Goal: Information Seeking & Learning: Learn about a topic

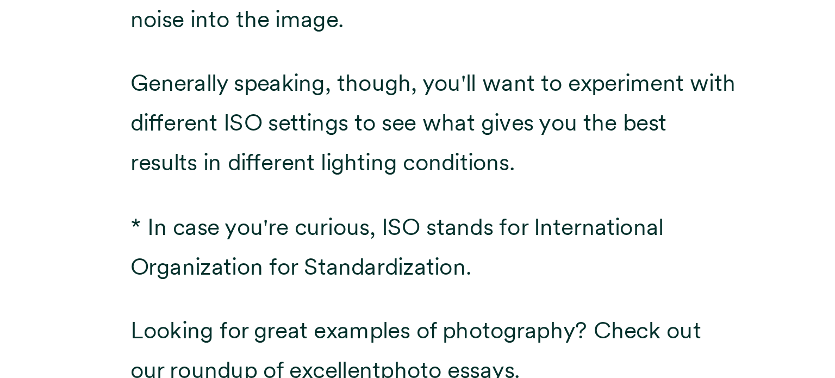
scroll to position [1572, 0]
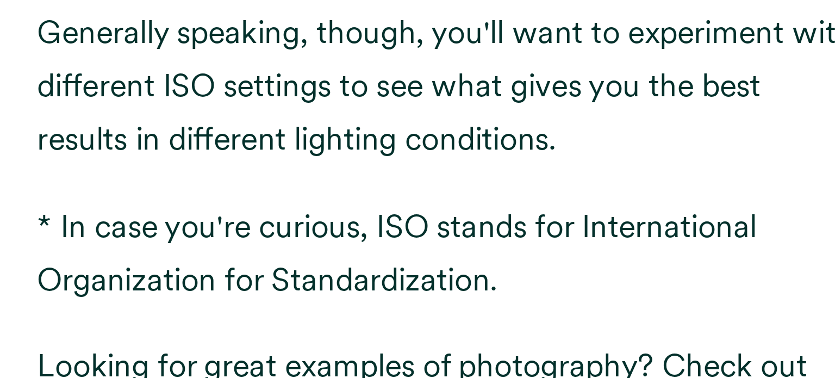
click at [398, 256] on p "* In case you're curious, ISO stands for International Organization for Standar…" at bounding box center [417, 266] width 326 height 42
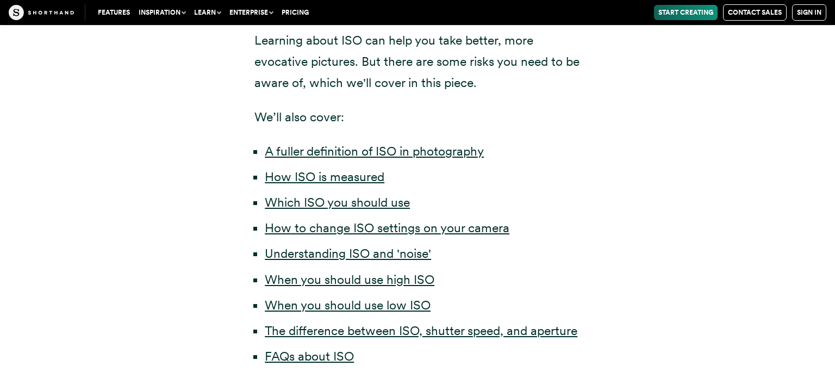
scroll to position [540, 0]
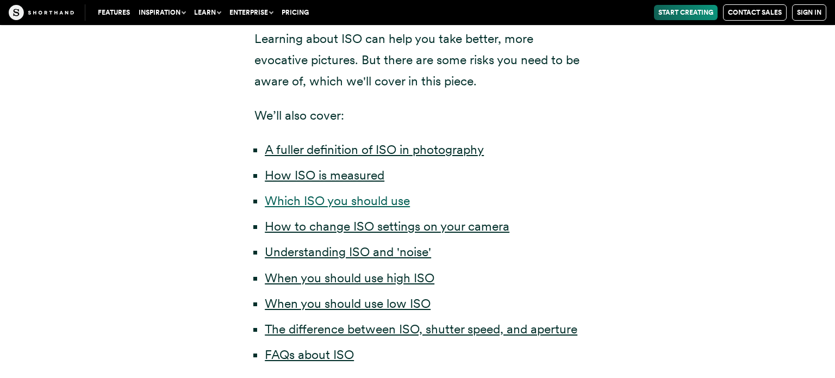
click at [343, 197] on link "Which ISO you should use" at bounding box center [337, 200] width 145 height 15
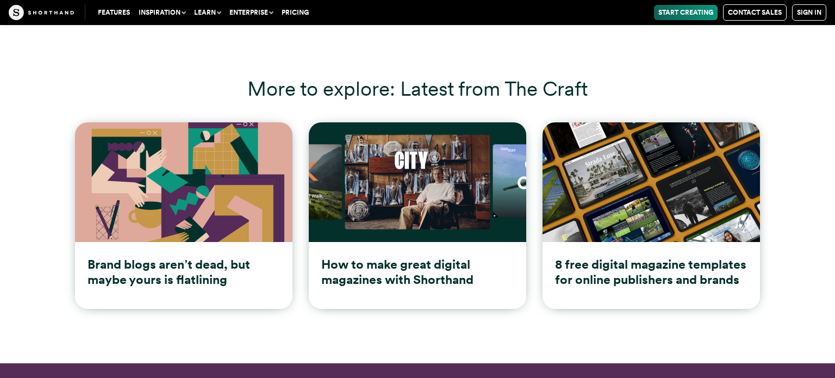
scroll to position [9067, 0]
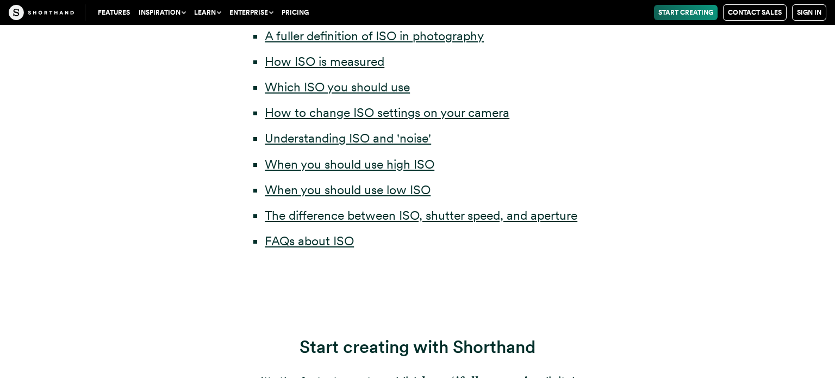
scroll to position [631, 0]
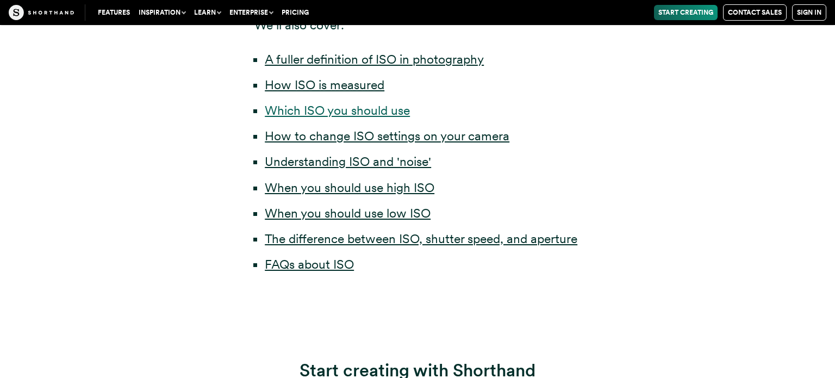
click at [408, 117] on link "Which ISO you should use" at bounding box center [337, 110] width 145 height 15
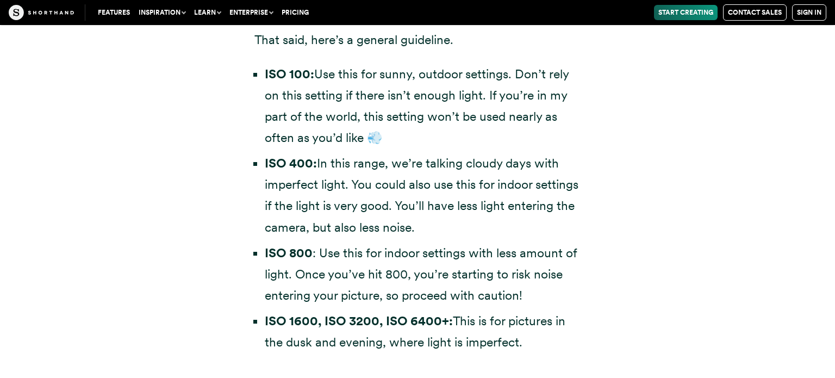
scroll to position [3125, 0]
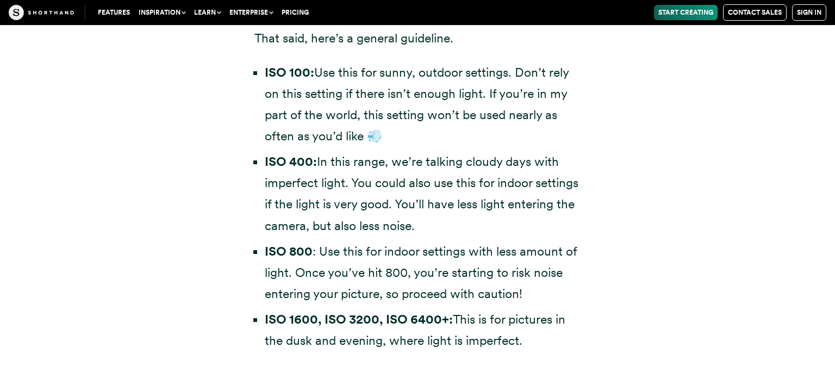
click at [408, 117] on li "ISO 100: Use this for sunny, outdoor settings. Don’t rely on this setting if th…" at bounding box center [423, 104] width 316 height 85
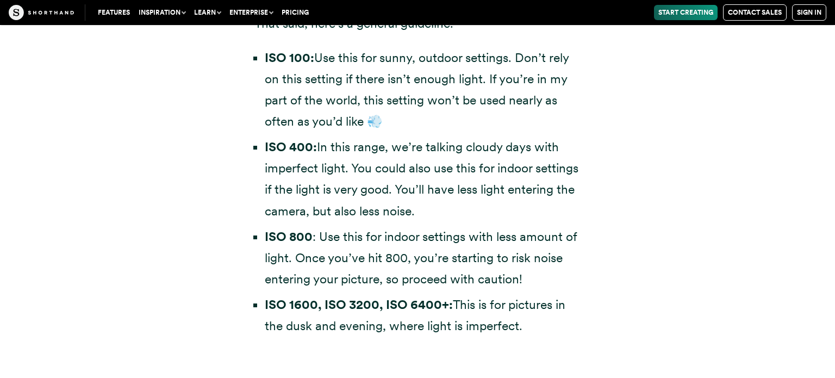
scroll to position [3141, 0]
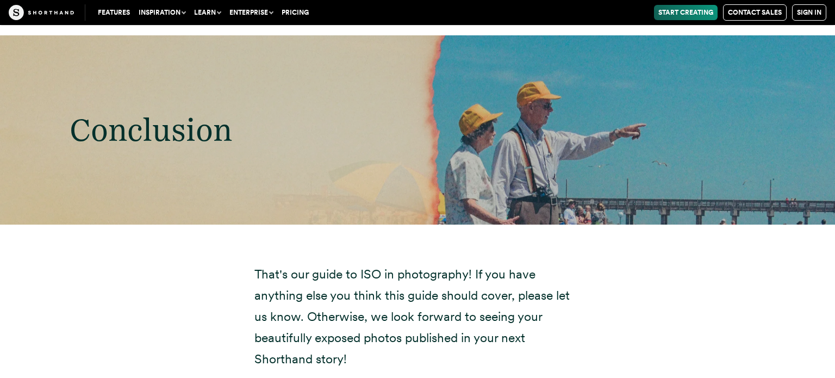
scroll to position [8710, 0]
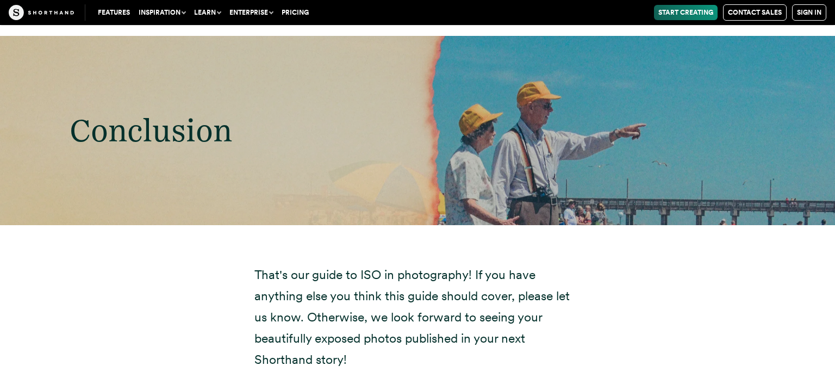
click at [360, 312] on p "That's our guide to ISO in photography! If you have anything else you think thi…" at bounding box center [417, 317] width 326 height 106
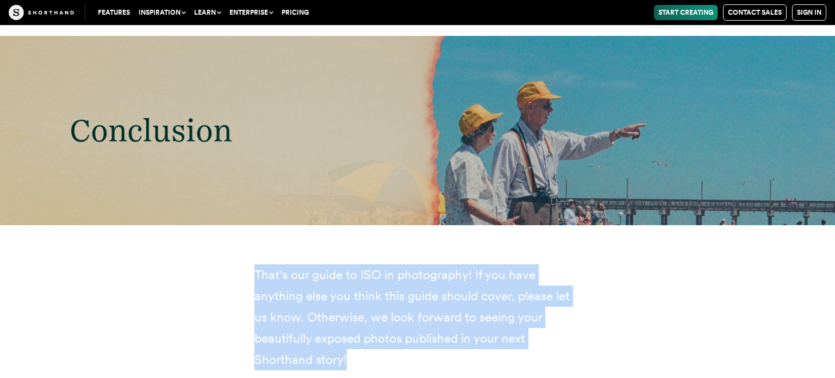
click at [360, 312] on p "That's our guide to ISO in photography! If you have anything else you think thi…" at bounding box center [417, 317] width 326 height 106
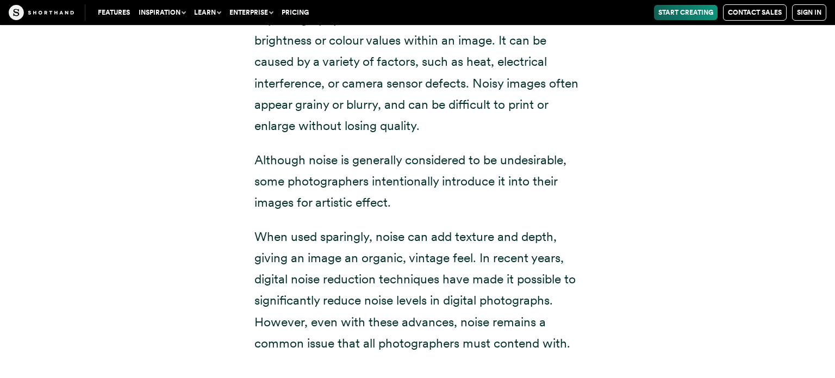
scroll to position [4192, 0]
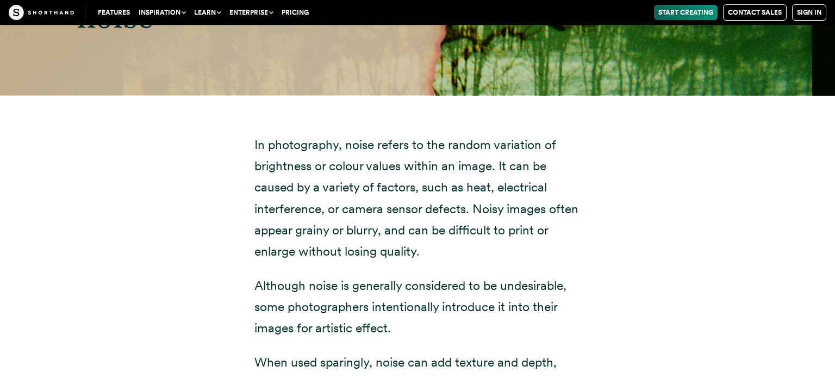
click at [59, 10] on img at bounding box center [41, 12] width 65 height 15
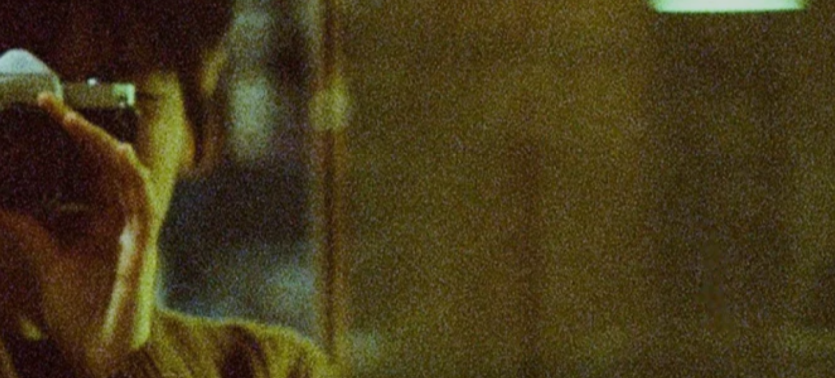
scroll to position [2657, 0]
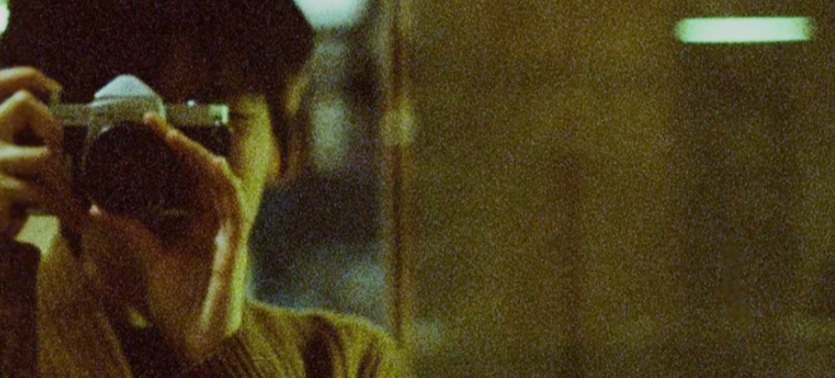
click at [656, 240] on div "Which ISO setting should I use?" at bounding box center [417, 209] width 835 height 189
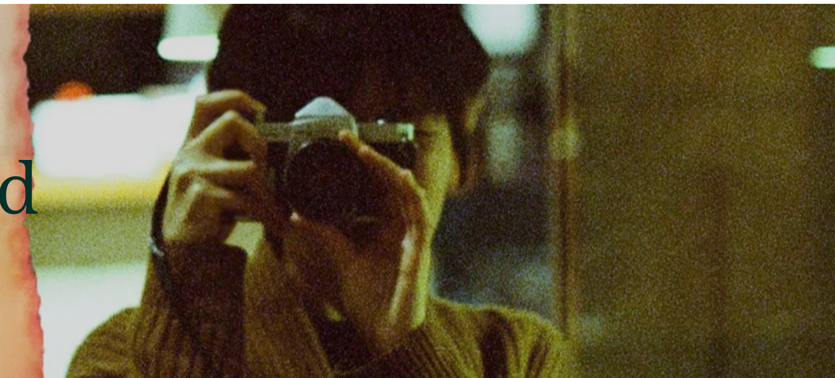
scroll to position [2633, 0]
